Goal: Task Accomplishment & Management: Use online tool/utility

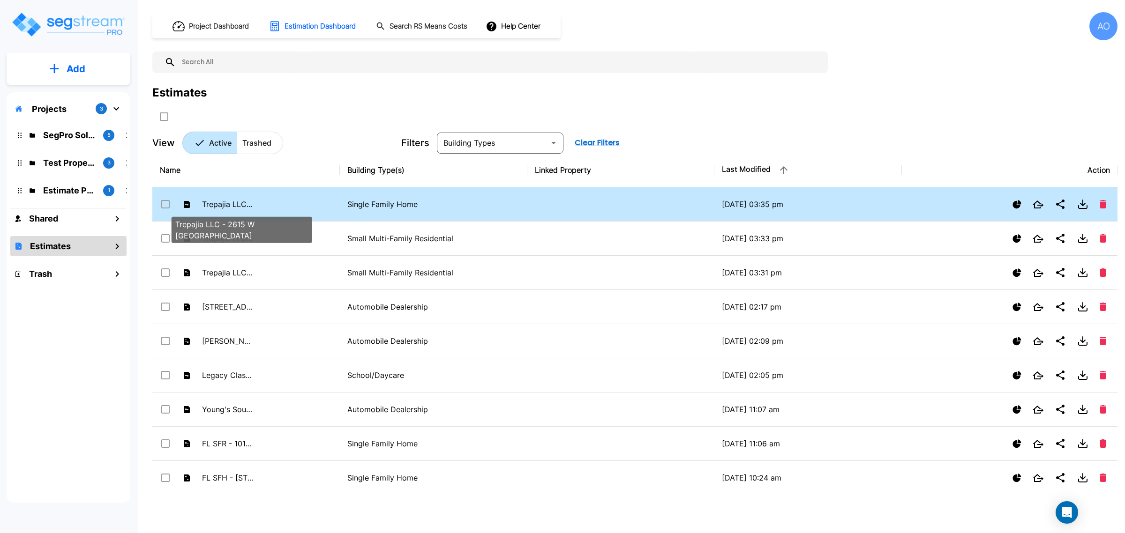
click at [238, 202] on p "Trepajia LLC - 2615 W [GEOGRAPHIC_DATA]" at bounding box center [228, 204] width 52 height 11
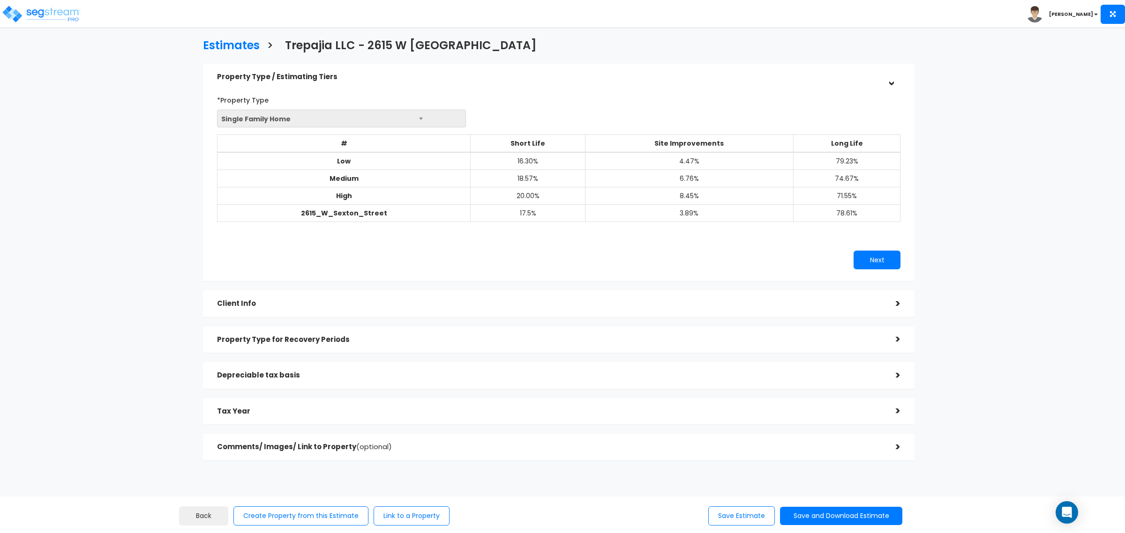
click at [277, 373] on h5 "Depreciable tax basis" at bounding box center [549, 376] width 665 height 8
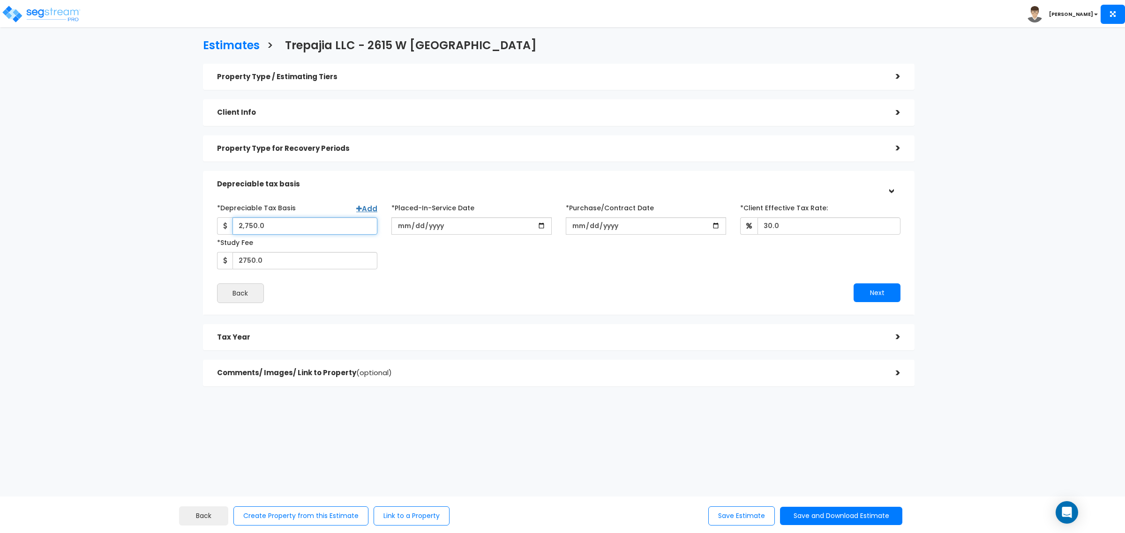
drag, startPoint x: 273, startPoint y: 225, endPoint x: 236, endPoint y: 223, distance: 37.1
click at [236, 223] on input "2,750.0" at bounding box center [304, 225] width 145 height 17
click at [249, 114] on h5 "Client Info" at bounding box center [549, 113] width 665 height 8
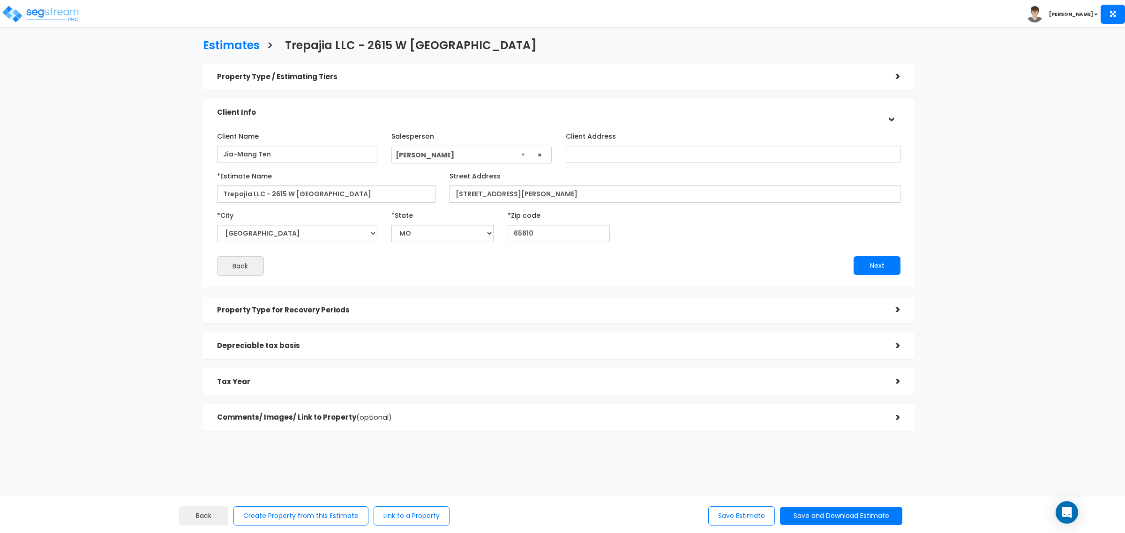
click at [276, 345] on h5 "Depreciable tax basis" at bounding box center [549, 346] width 665 height 8
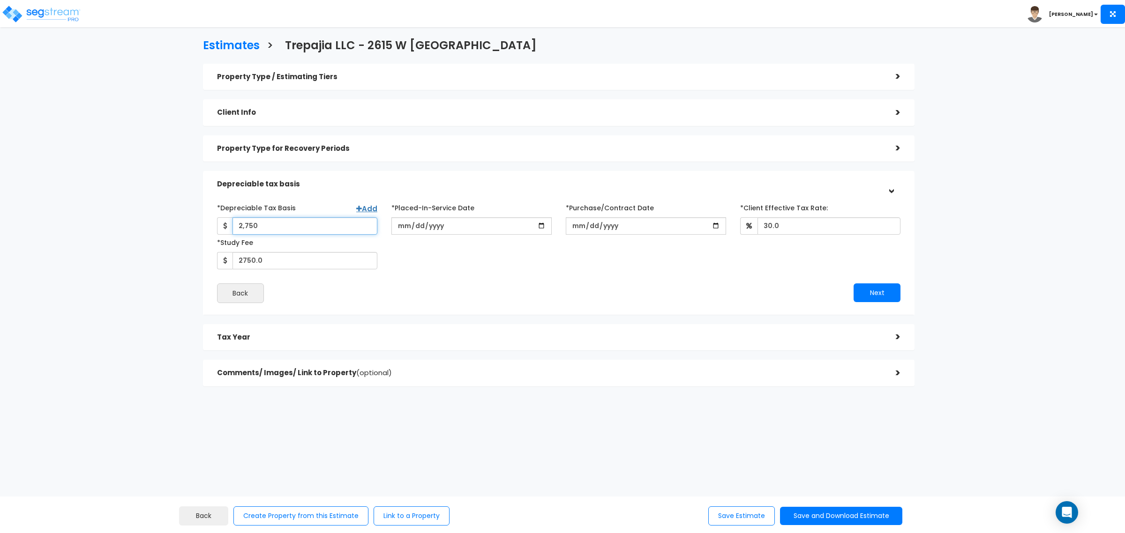
drag, startPoint x: 273, startPoint y: 228, endPoint x: 218, endPoint y: 239, distance: 56.5
click at [223, 233] on div "2,750" at bounding box center [297, 225] width 160 height 17
type input "167,129.63"
click at [471, 279] on div "*Depreciable Tax Basis Add 167,129.63 *Placed-In-Service Date 30.0 Back" at bounding box center [558, 251] width 683 height 103
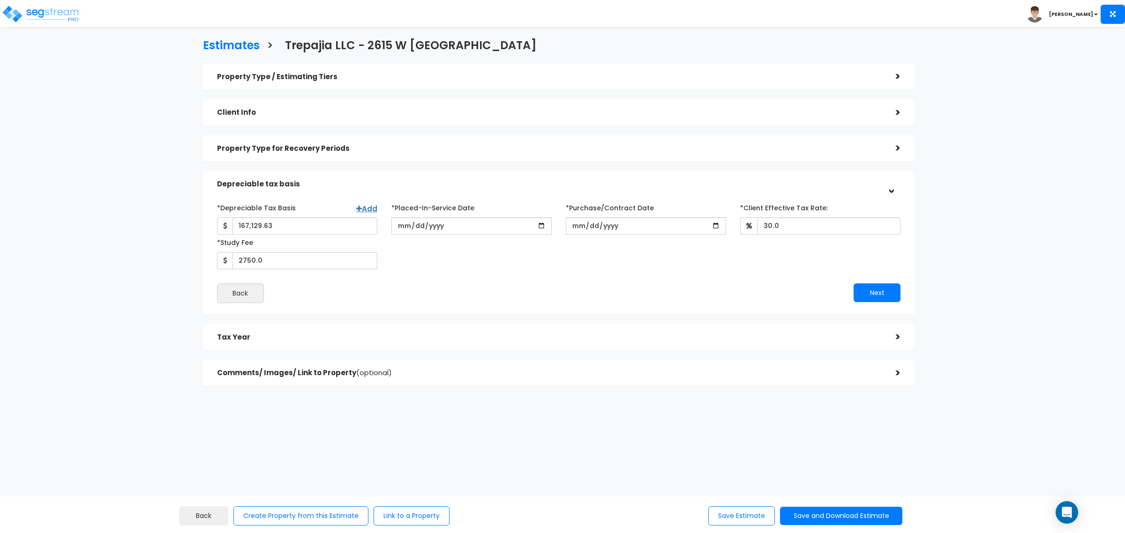
drag, startPoint x: 464, startPoint y: 279, endPoint x: 30, endPoint y: 267, distance: 435.1
click at [464, 279] on div "*Depreciable Tax Basis Add 167,129.63 *Placed-In-Service Date 30.0 Back" at bounding box center [558, 251] width 683 height 103
drag, startPoint x: 992, startPoint y: 181, endPoint x: 996, endPoint y: 153, distance: 28.4
click at [993, 181] on div "Estimates > Trepajia LLC - [STREET_ADDRESS] Property Type / Estimating Tiers > …" at bounding box center [559, 215] width 926 height 570
click at [318, 277] on div "*Depreciable Tax Basis Add 167,129.63 *Placed-In-Service Date 30.0 Back" at bounding box center [558, 251] width 683 height 103
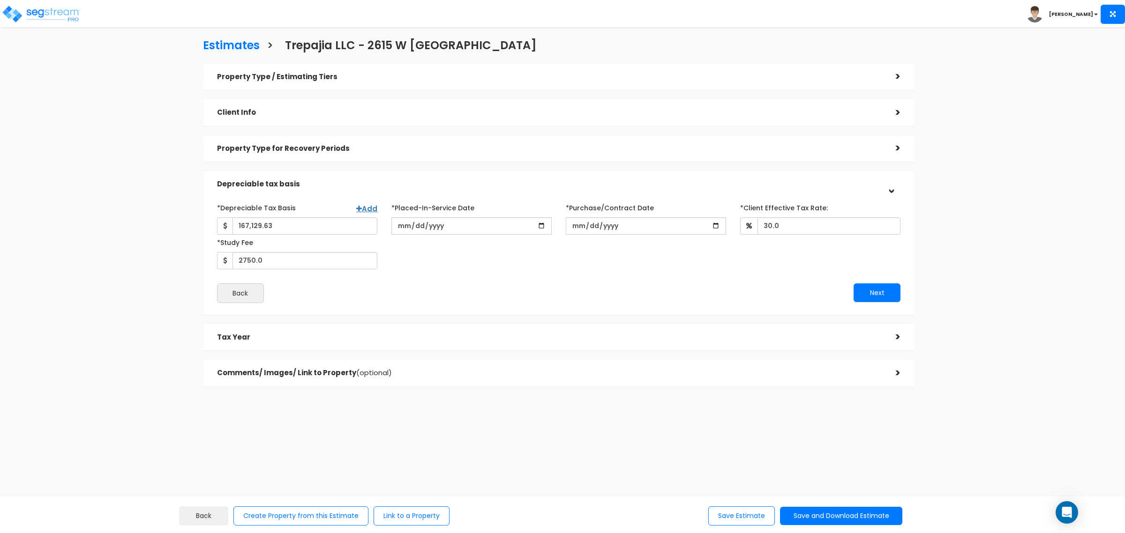
click at [459, 286] on div "Back" at bounding box center [384, 294] width 349 height 20
click at [722, 517] on button "Save Estimate" at bounding box center [741, 516] width 67 height 19
click at [299, 137] on div "Property Type for Recovery Periods >" at bounding box center [558, 148] width 711 height 27
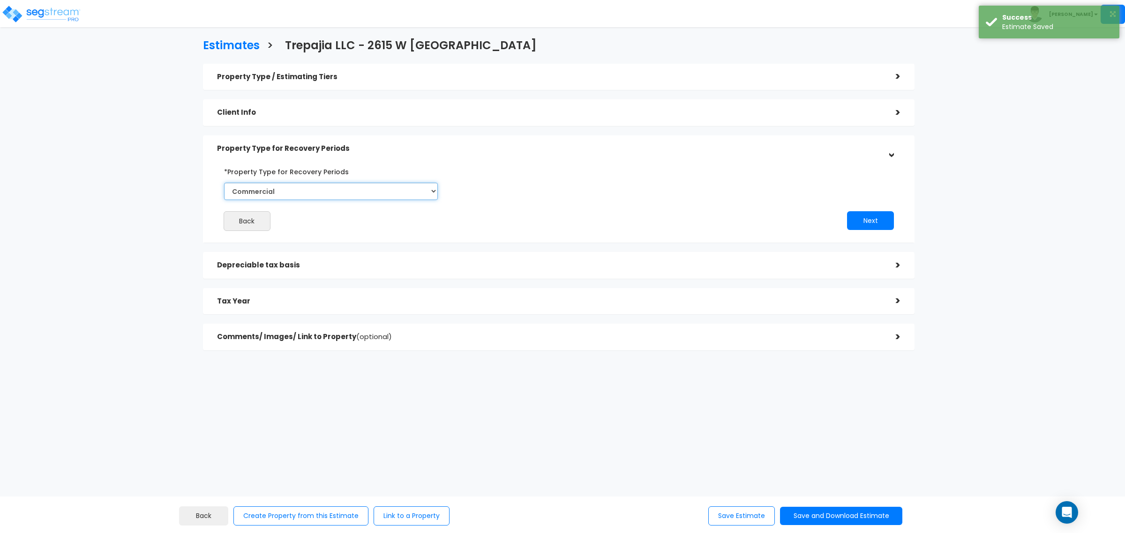
click at [296, 191] on select "Select Commercial Residential" at bounding box center [331, 191] width 214 height 17
select select "Residential"
click at [224, 183] on select "Select Commercial Residential" at bounding box center [331, 191] width 214 height 17
click at [831, 516] on button "Save and Download Estimate" at bounding box center [841, 516] width 122 height 18
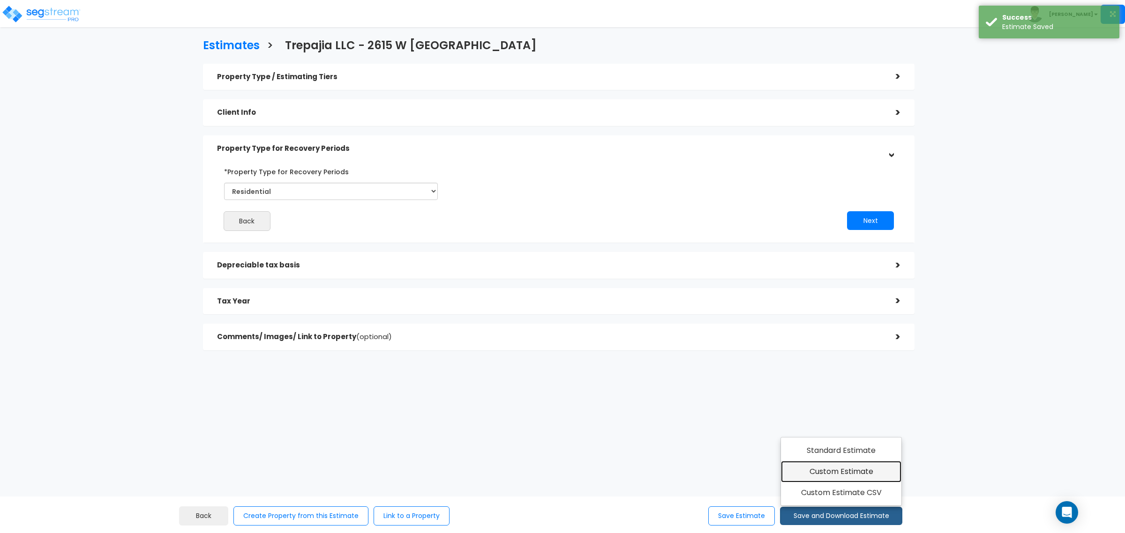
click at [837, 474] on link "Custom Estimate" at bounding box center [841, 472] width 120 height 22
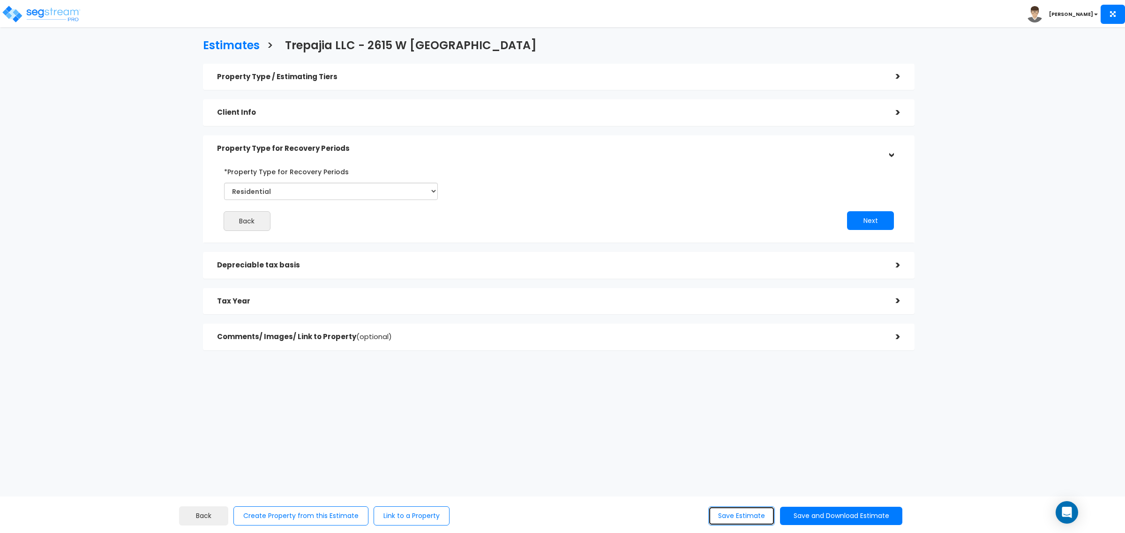
click at [724, 521] on button "Save Estimate" at bounding box center [741, 516] width 67 height 19
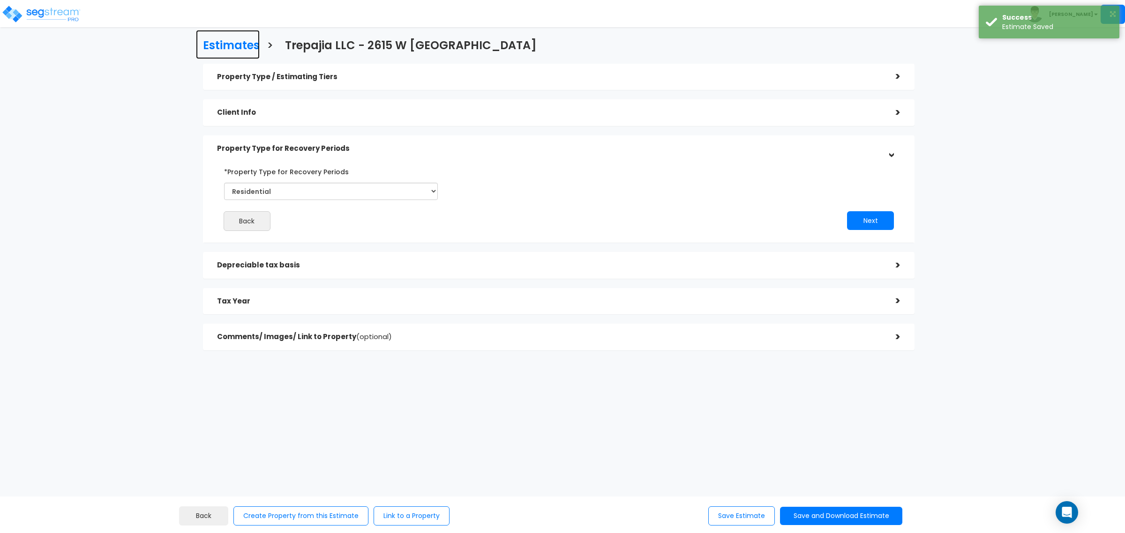
click at [219, 43] on h3 "Estimates" at bounding box center [231, 46] width 57 height 15
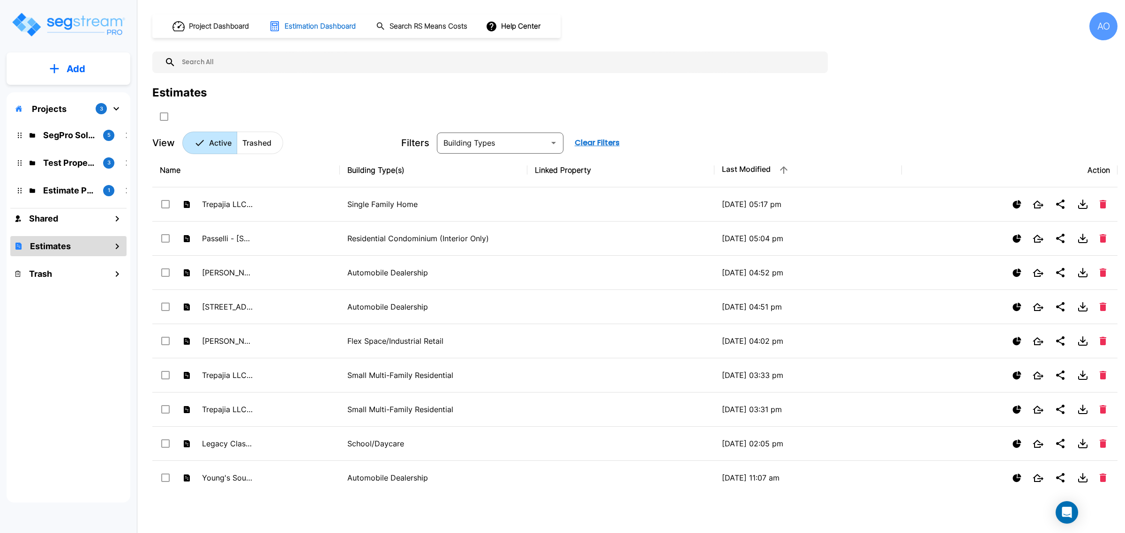
click at [306, 25] on h1 "Estimation Dashboard" at bounding box center [319, 26] width 71 height 11
